Goal: Transaction & Acquisition: Obtain resource

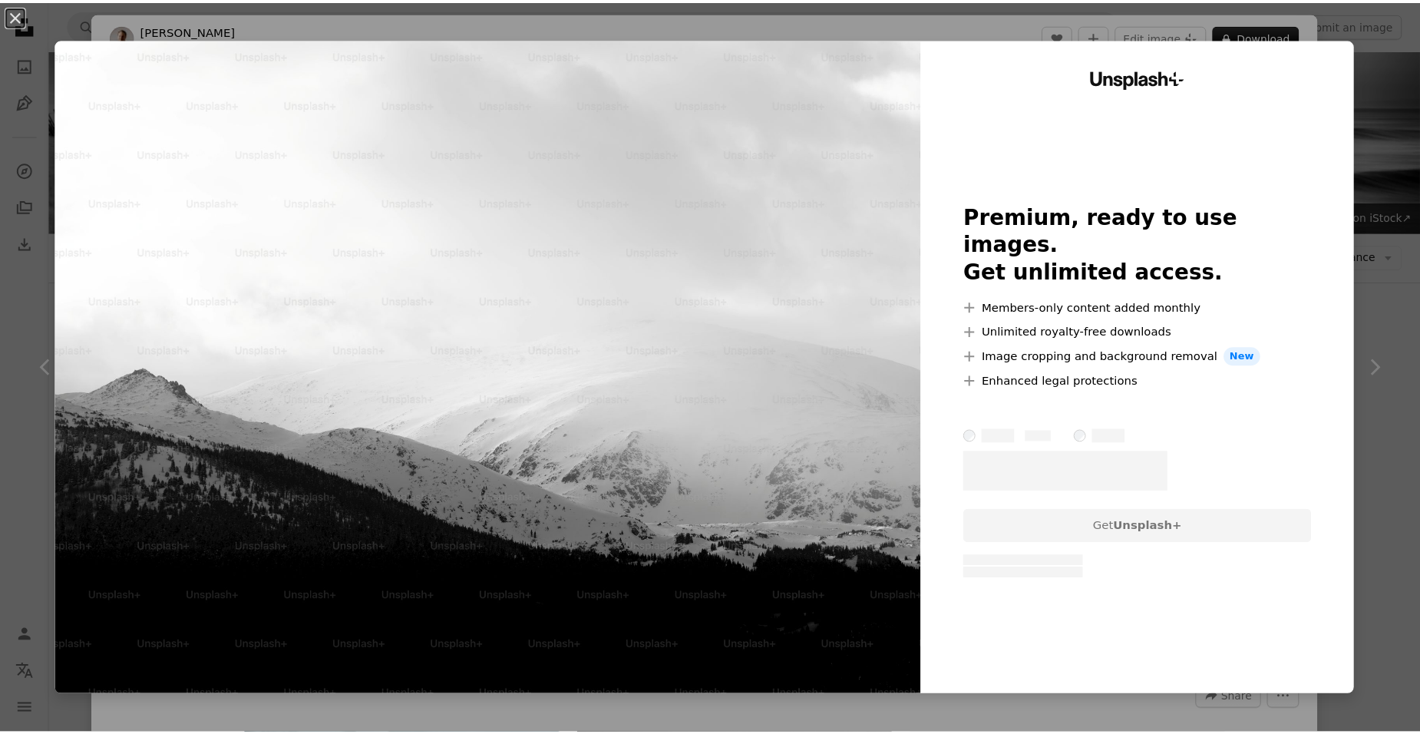
scroll to position [5166, 0]
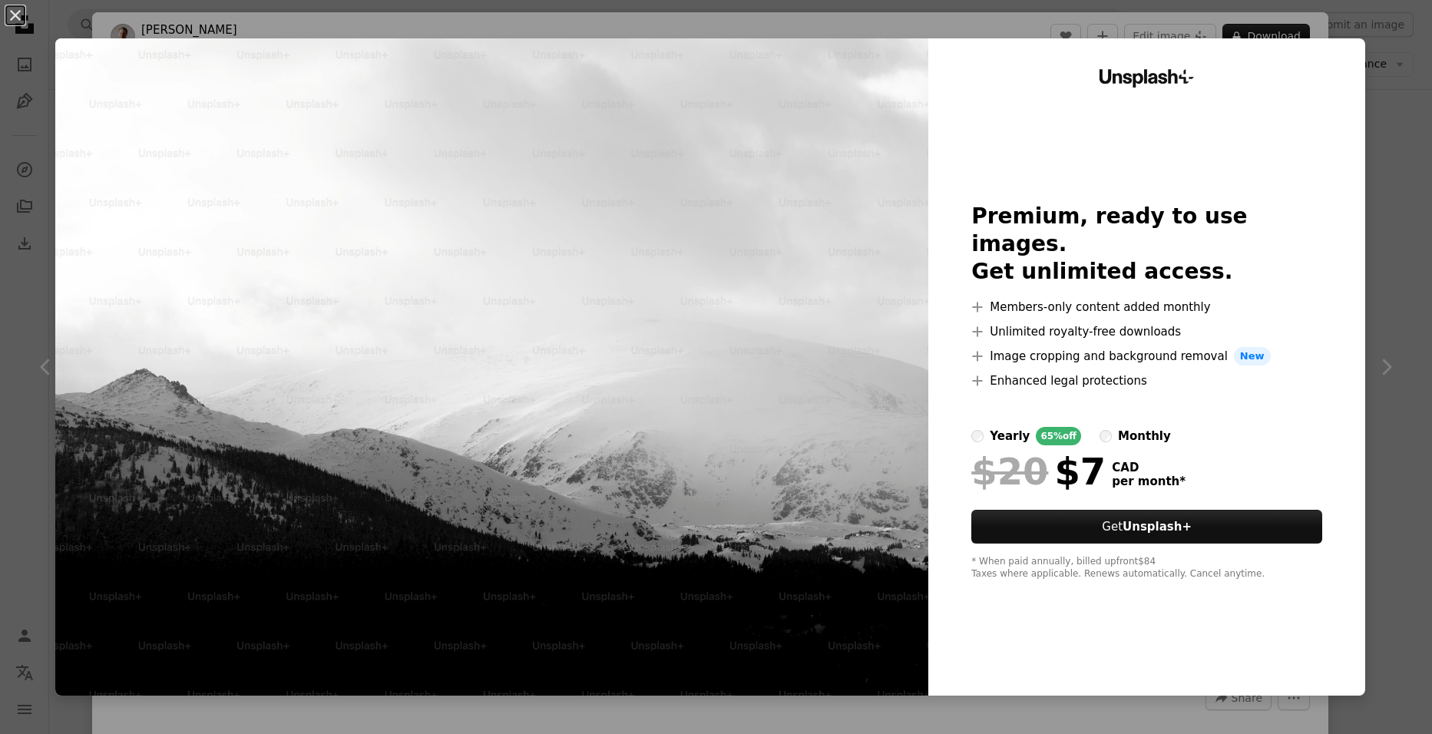
click at [1085, 13] on div "An X shape Unsplash+ Premium, ready to use images. Get unlimited access. A plus…" at bounding box center [716, 367] width 1432 height 734
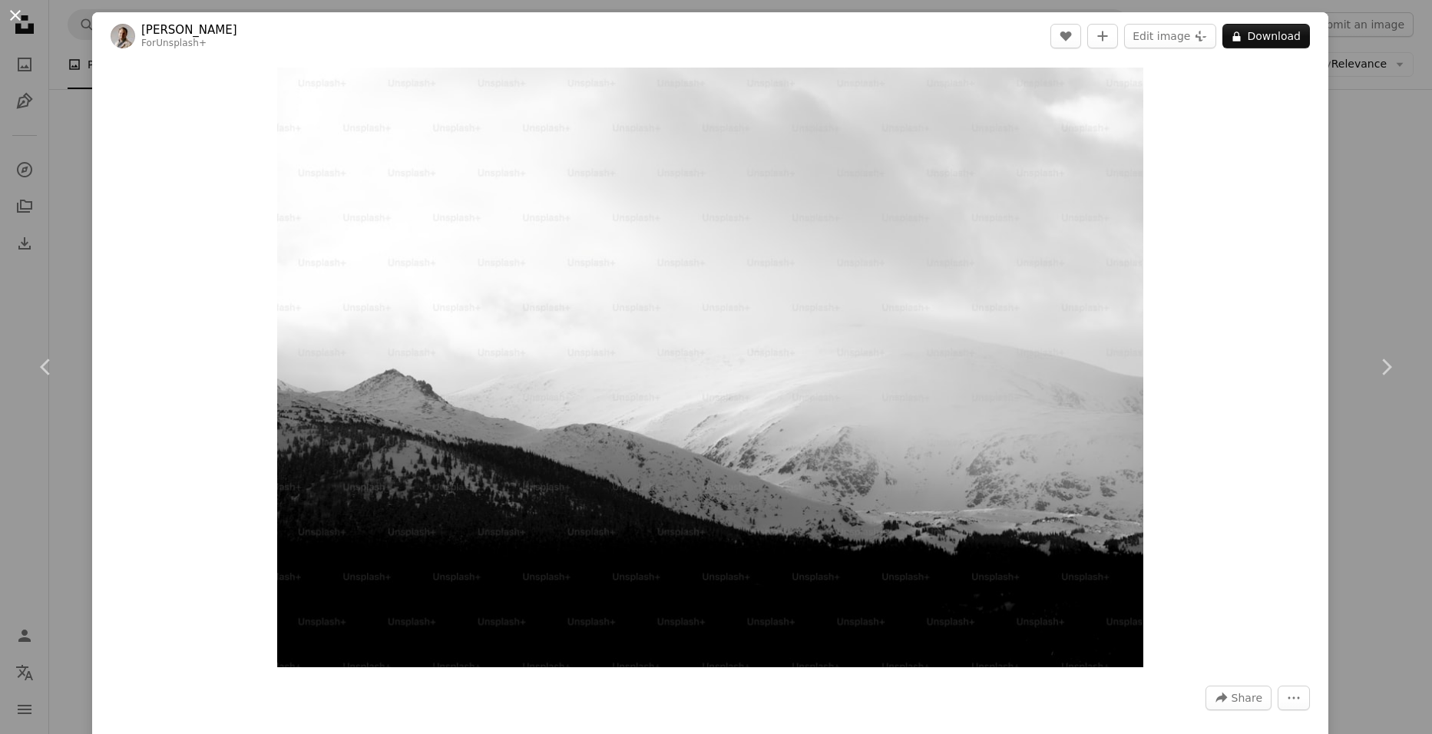
click at [17, 15] on button "An X shape" at bounding box center [15, 15] width 18 height 18
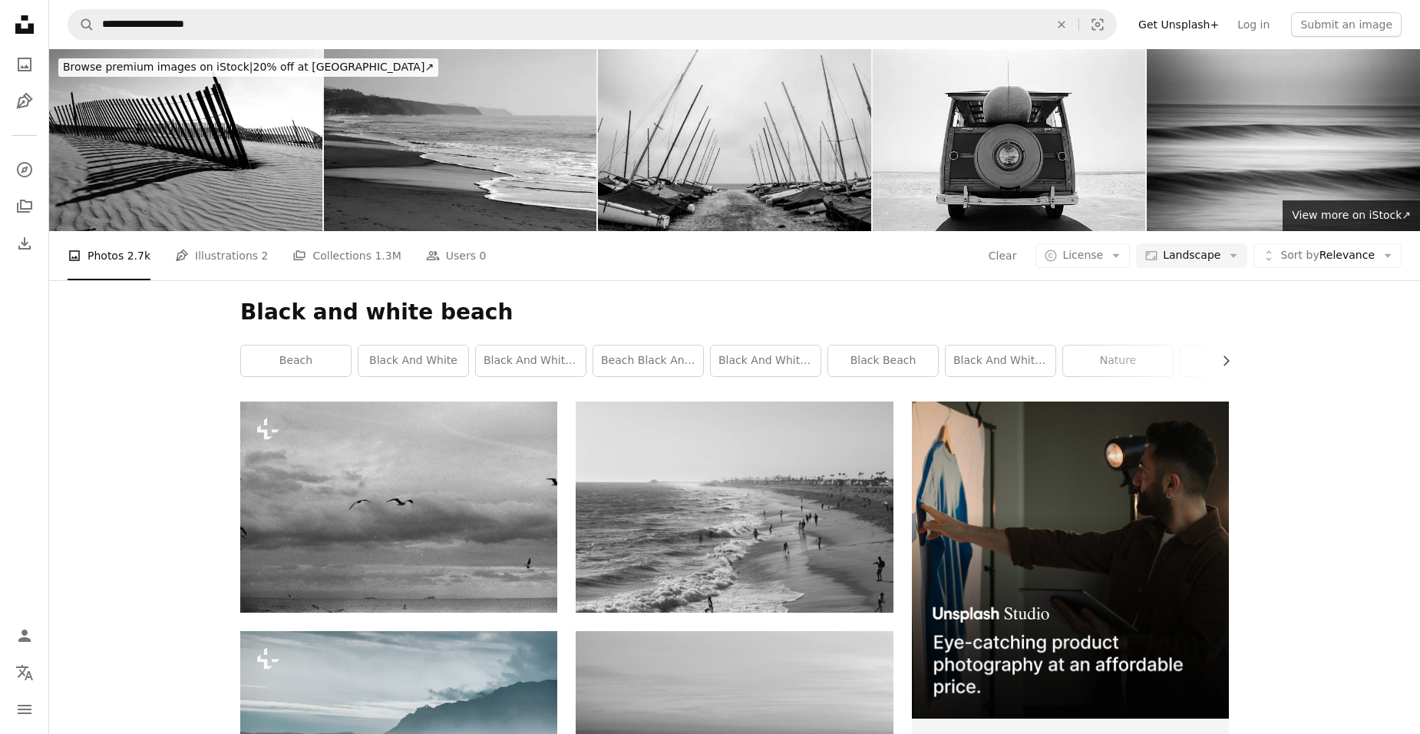
drag, startPoint x: 1267, startPoint y: 27, endPoint x: 1192, endPoint y: 83, distance: 93.2
click at [1265, 27] on link "Log in" at bounding box center [1253, 24] width 51 height 25
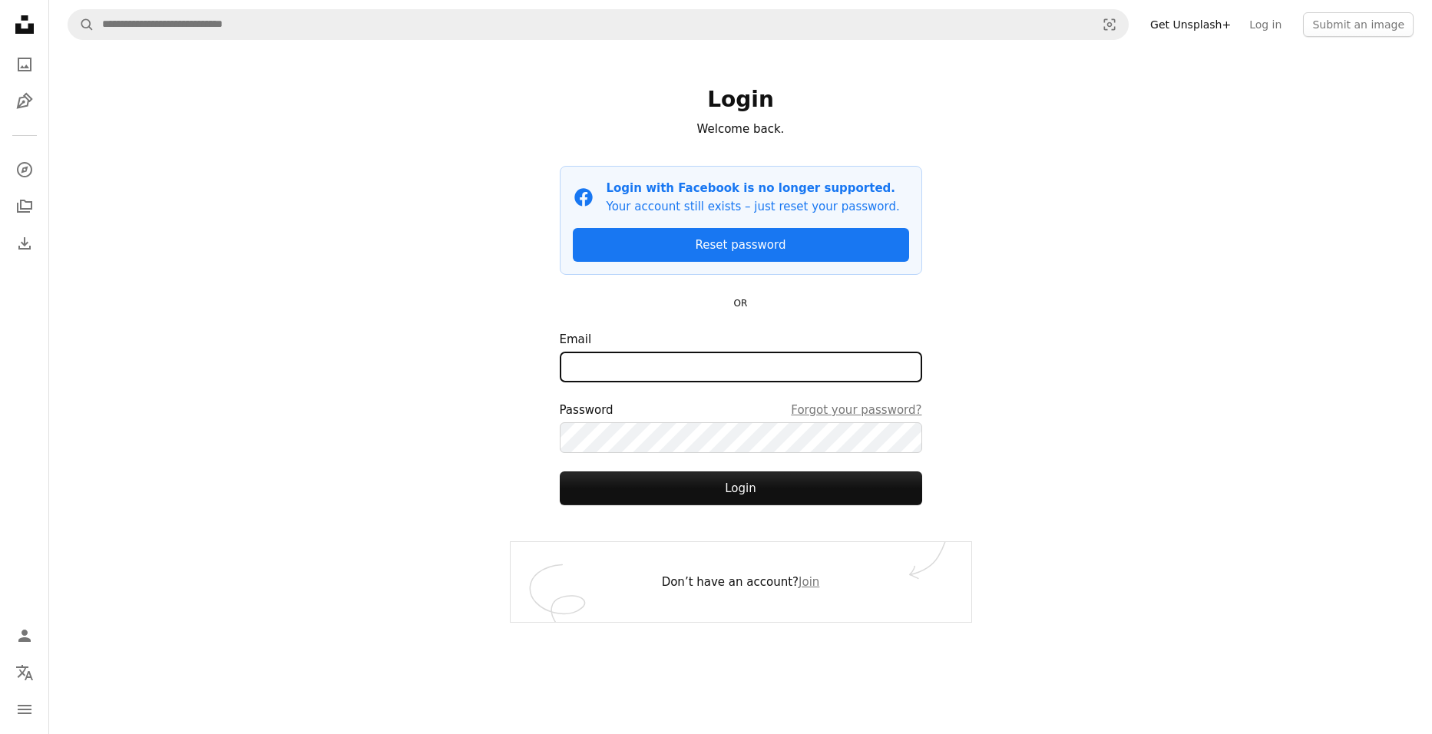
click at [681, 369] on input "Email" at bounding box center [741, 367] width 362 height 31
type input "**********"
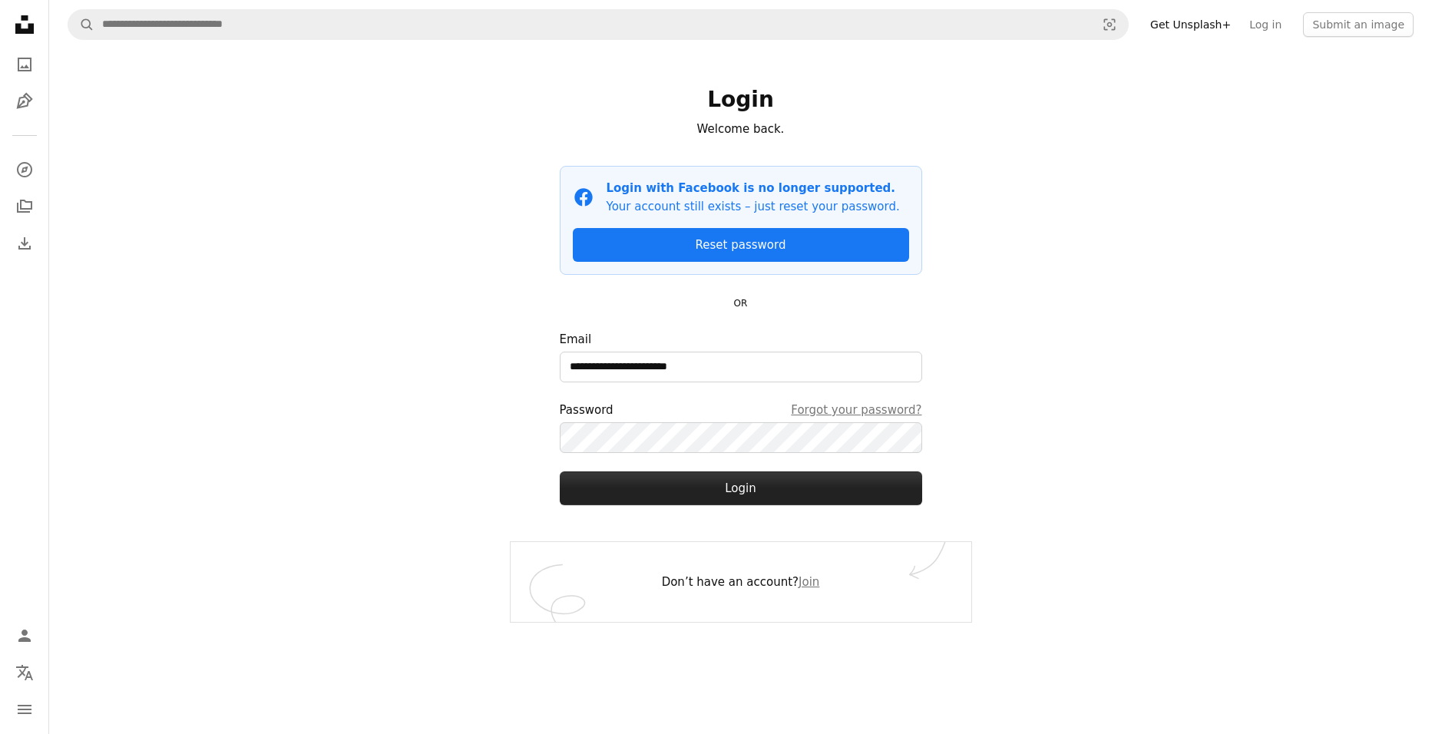
click at [749, 490] on button "Login" at bounding box center [741, 488] width 362 height 34
